Goal: Find specific page/section: Find specific page/section

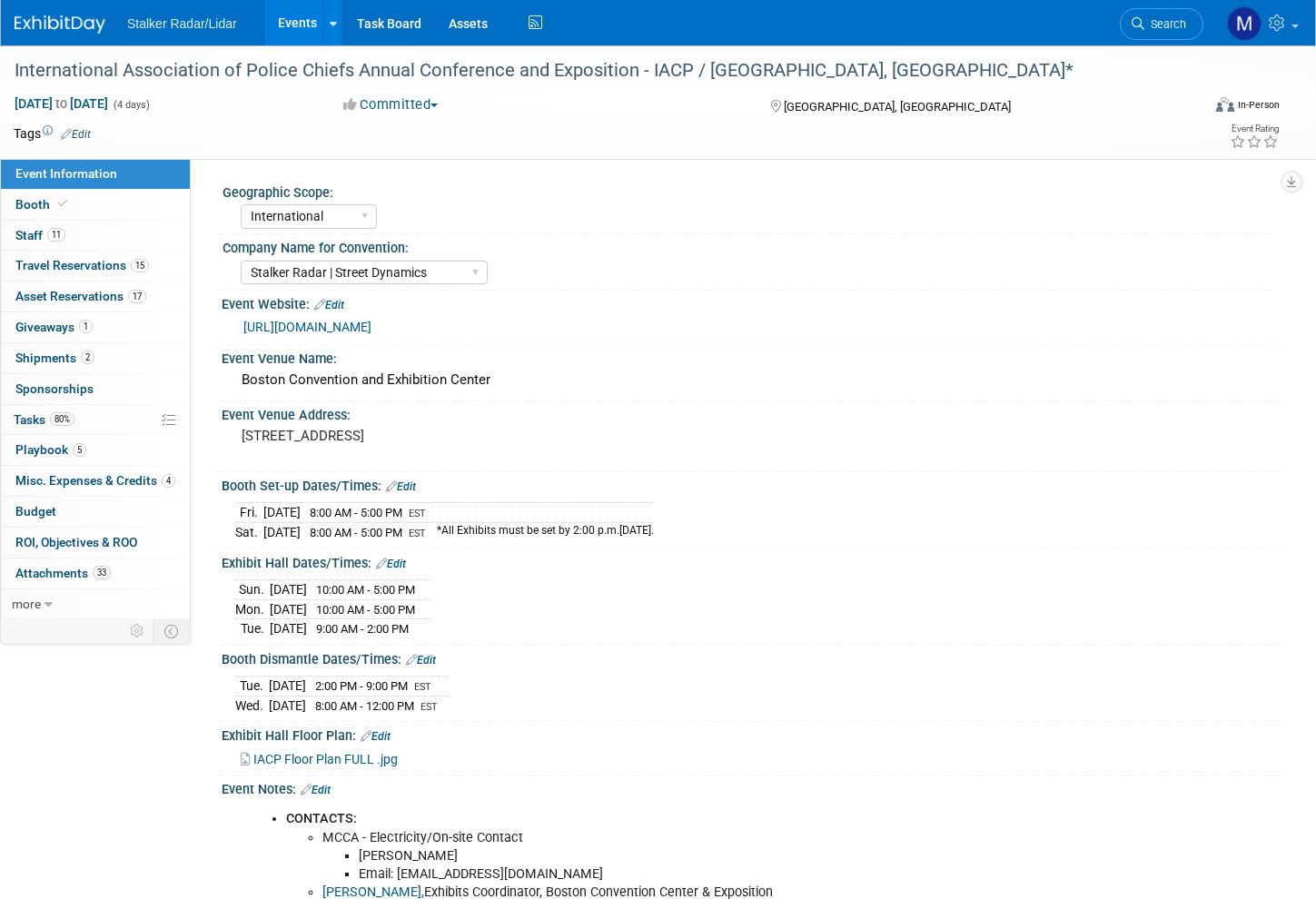
select select "International"
select select "Stalker Radar | Street Dynamics"
click at [309, 21] on link "Events" at bounding box center [298, 23] width 67 height 46
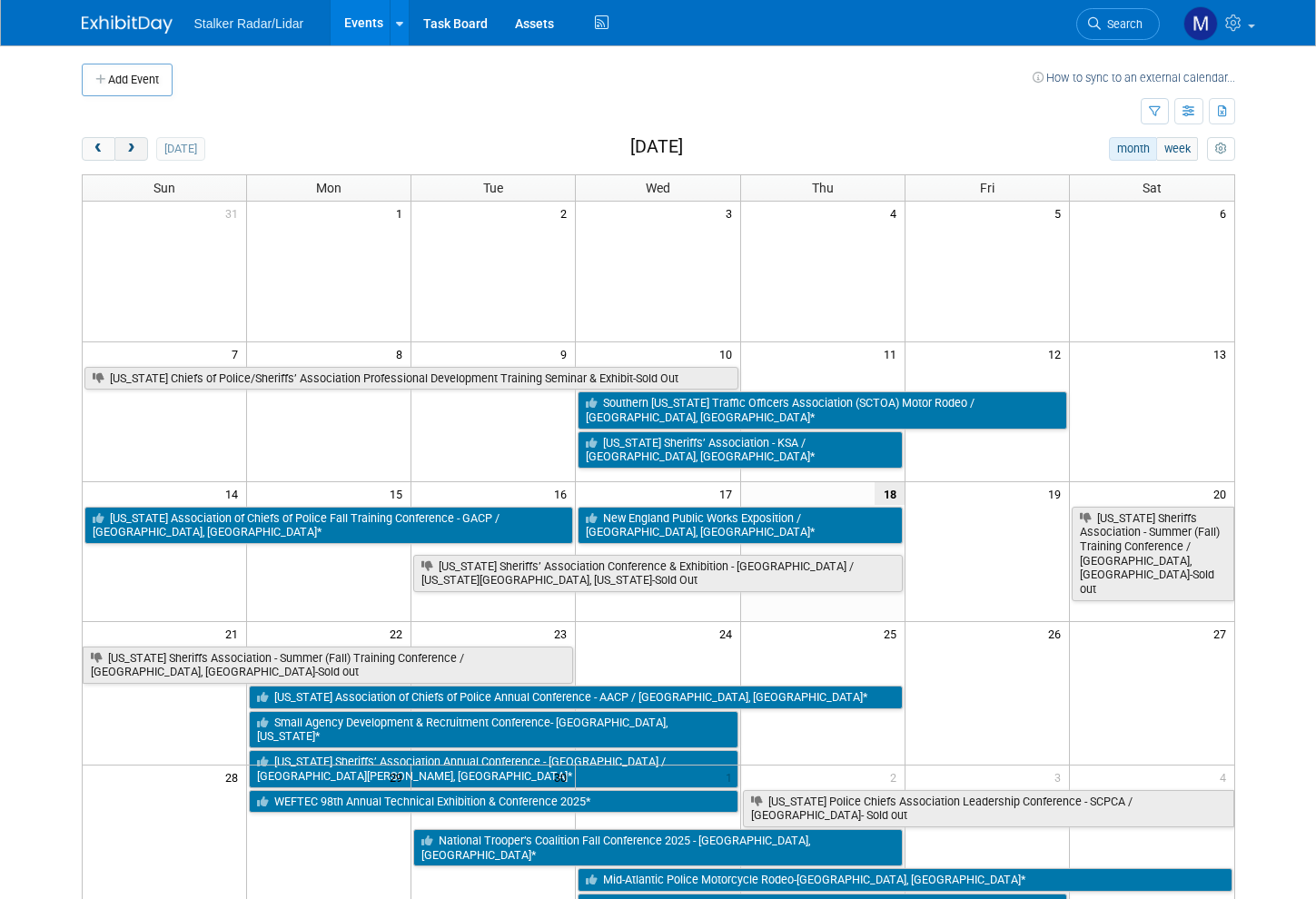
click at [124, 150] on span "next" at bounding box center [131, 149] width 13 height 11
